Goal: Task Accomplishment & Management: Complete application form

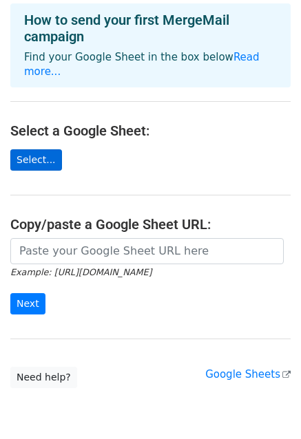
scroll to position [69, 0]
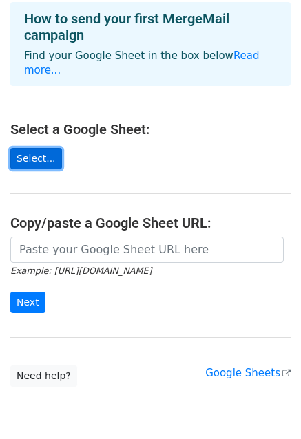
click at [44, 157] on link "Select..." at bounding box center [36, 158] width 52 height 21
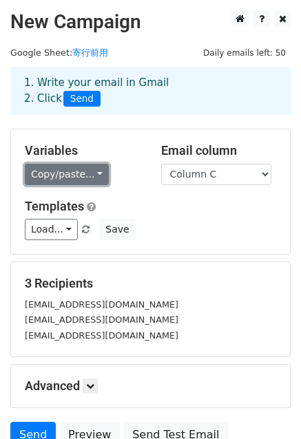
click at [97, 175] on link "Copy/paste..." at bounding box center [67, 174] width 84 height 21
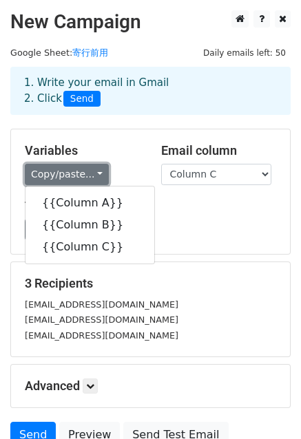
click at [97, 175] on link "Copy/paste..." at bounding box center [67, 174] width 84 height 21
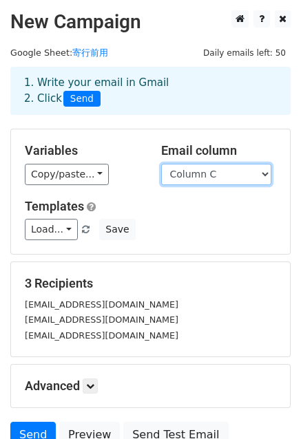
click at [256, 176] on select "Column A Column B Column C" at bounding box center [216, 174] width 110 height 21
click at [231, 179] on select "Column A Column B Column C" at bounding box center [216, 174] width 110 height 21
click at [161, 164] on select "Column A Column B Column C" at bounding box center [216, 174] width 110 height 21
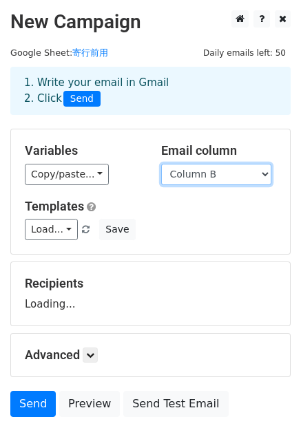
click at [231, 178] on select "Column A Column B Column C" at bounding box center [216, 174] width 110 height 21
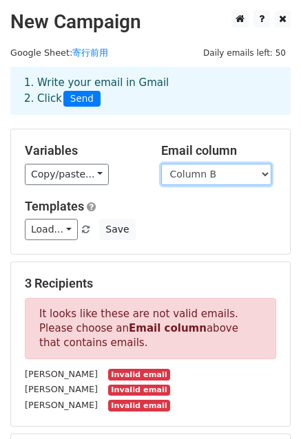
select select "Column C"
click at [161, 164] on select "Column A Column B Column C" at bounding box center [216, 174] width 110 height 21
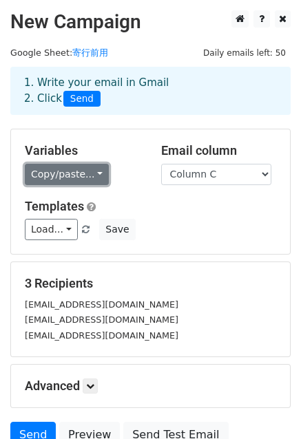
click at [80, 176] on link "Copy/paste..." at bounding box center [67, 174] width 84 height 21
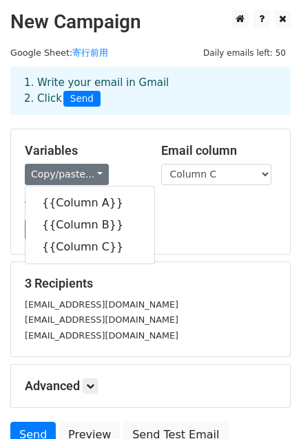
click at [234, 221] on div "Load... No templates saved Save" at bounding box center [150, 229] width 272 height 21
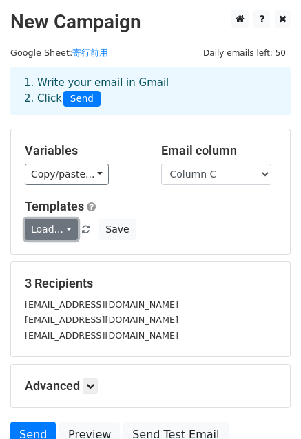
click at [55, 226] on link "Load..." at bounding box center [51, 229] width 53 height 21
click at [61, 225] on link "Load..." at bounding box center [51, 229] width 53 height 21
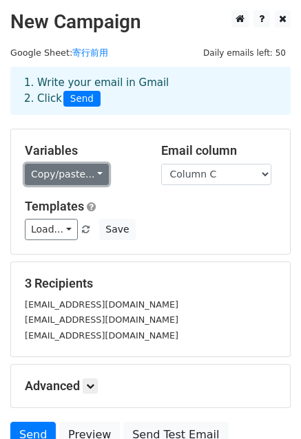
click at [85, 168] on link "Copy/paste..." at bounding box center [67, 174] width 84 height 21
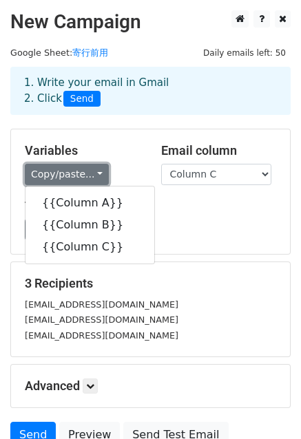
click at [85, 168] on link "Copy/paste..." at bounding box center [67, 174] width 84 height 21
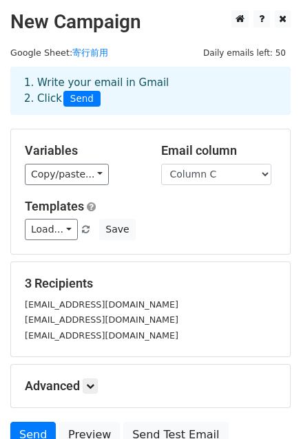
click at [74, 226] on span "Load... No templates saved" at bounding box center [58, 229] width 67 height 12
click at [65, 229] on link "Load..." at bounding box center [51, 229] width 53 height 21
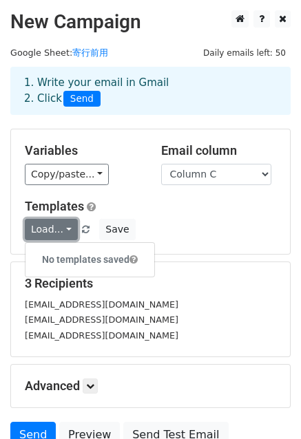
click at [65, 229] on link "Load..." at bounding box center [51, 229] width 53 height 21
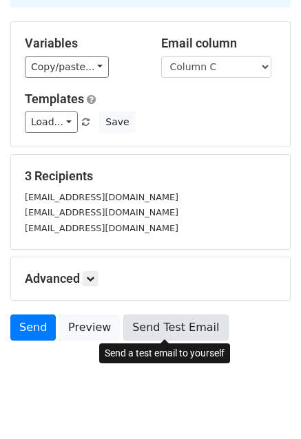
scroll to position [125, 0]
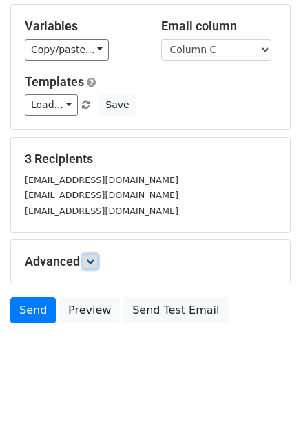
click at [94, 258] on icon at bounding box center [90, 262] width 8 height 8
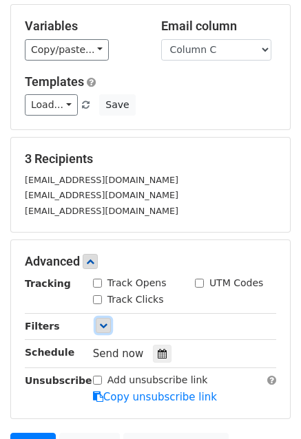
click at [96, 319] on link at bounding box center [103, 325] width 15 height 15
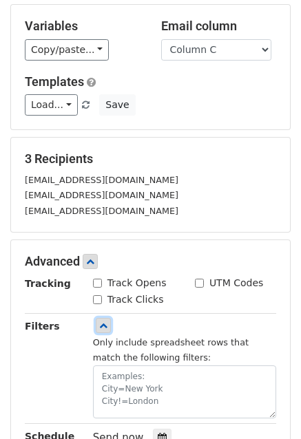
click at [96, 319] on link at bounding box center [103, 325] width 15 height 15
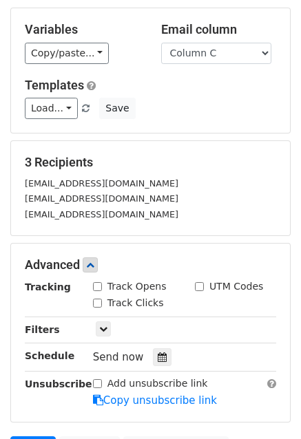
scroll to position [121, 0]
click at [98, 284] on input "Track Opens" at bounding box center [97, 286] width 9 height 9
click at [99, 286] on input "Track Opens" at bounding box center [97, 286] width 9 height 9
checkbox input "false"
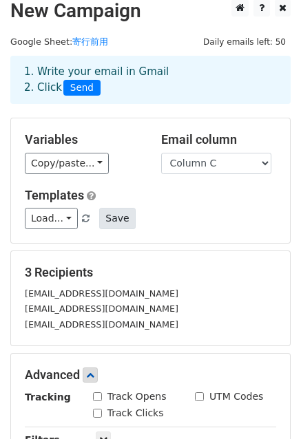
scroll to position [0, 0]
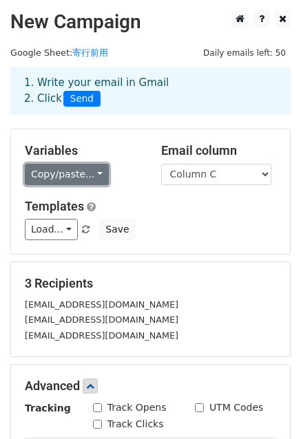
click at [83, 173] on link "Copy/paste..." at bounding box center [67, 174] width 84 height 21
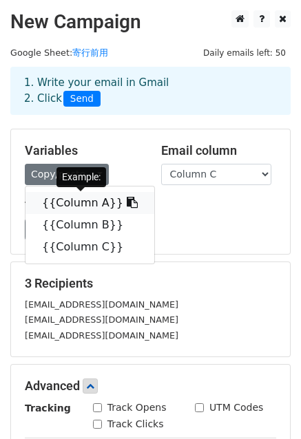
click at [74, 206] on link "{{Column A}}" at bounding box center [89, 203] width 129 height 22
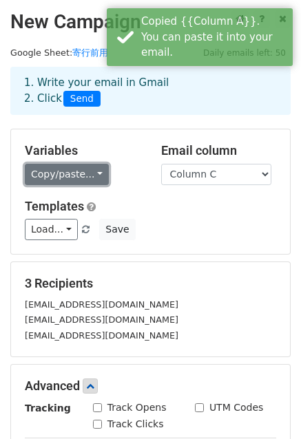
click at [99, 173] on link "Copy/paste..." at bounding box center [67, 174] width 84 height 21
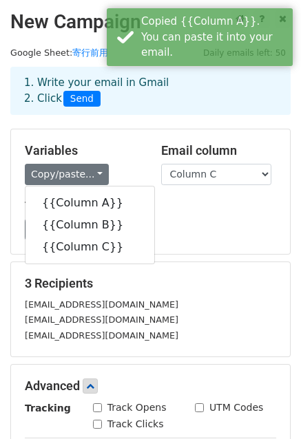
click at [191, 229] on div "Load... No templates saved Save" at bounding box center [150, 229] width 272 height 21
